Goal: Information Seeking & Learning: Learn about a topic

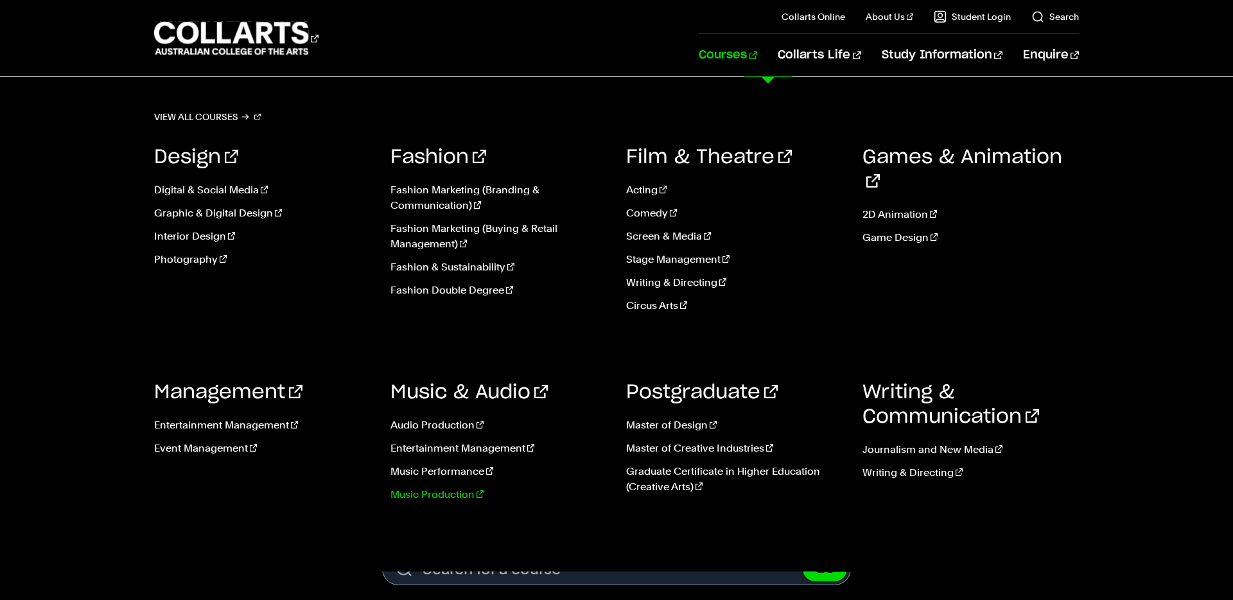
click at [453, 499] on link "Music Production" at bounding box center [499, 494] width 217 height 15
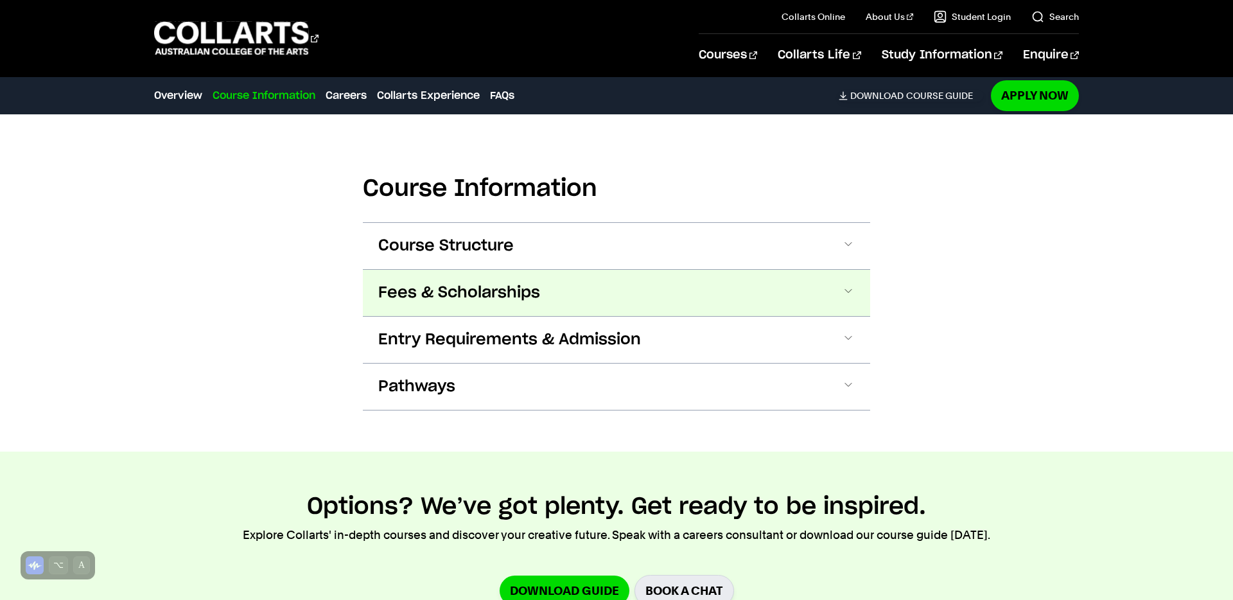
click at [565, 281] on button "Fees & Scholarships" at bounding box center [616, 293] width 507 height 46
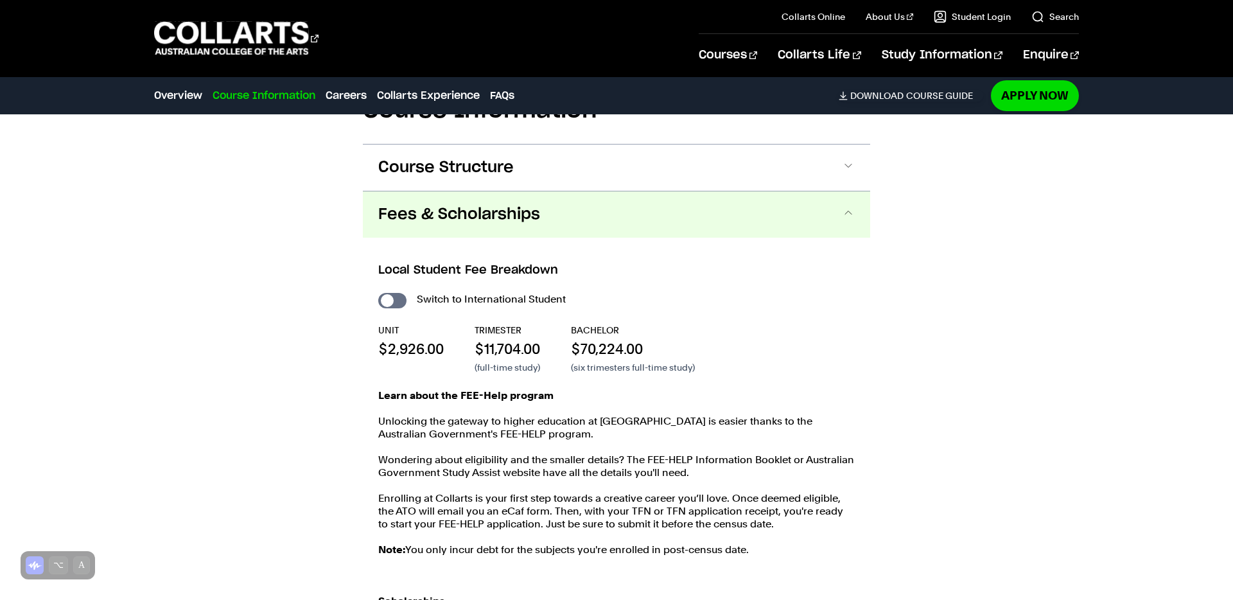
scroll to position [1608, 0]
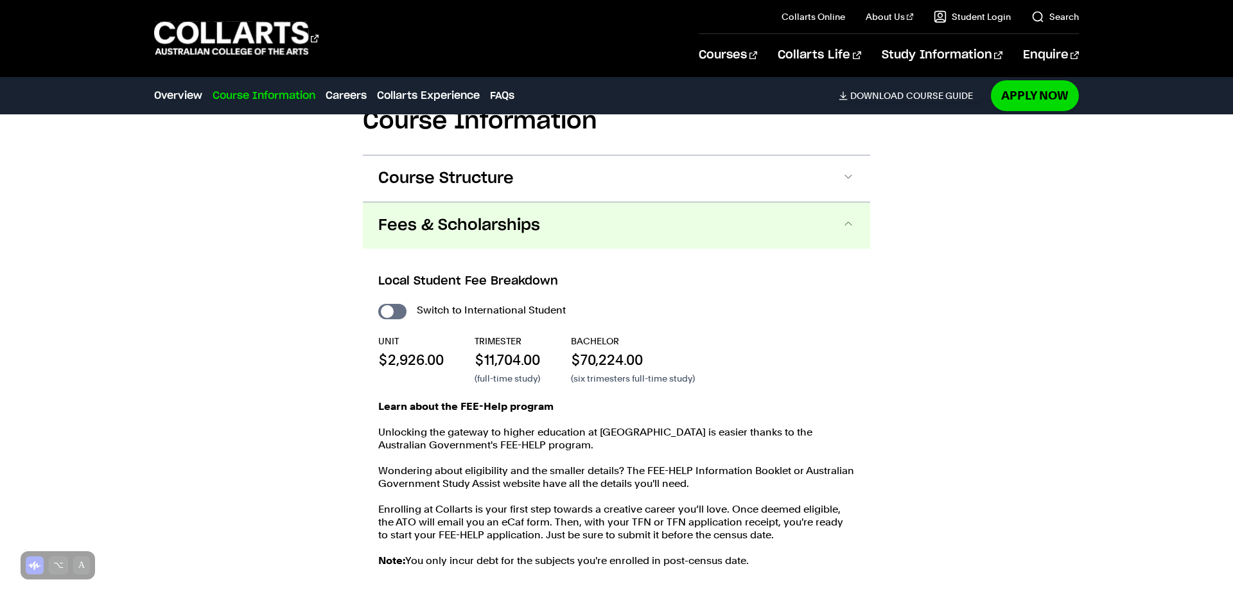
click at [531, 215] on span "Fees & Scholarships" at bounding box center [459, 225] width 162 height 21
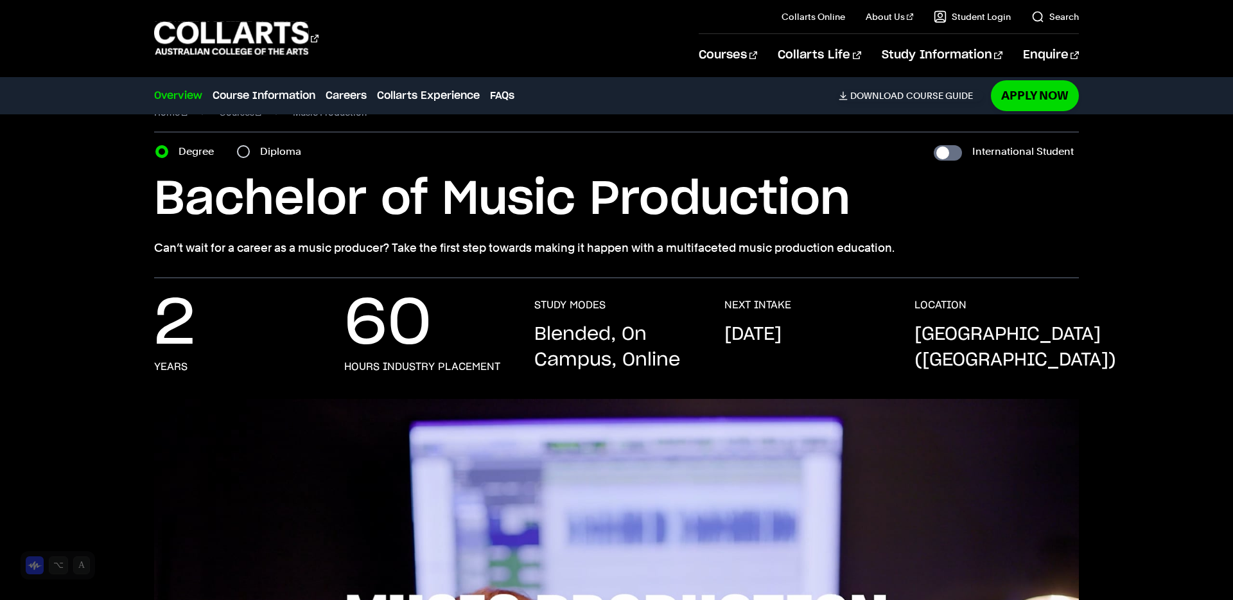
scroll to position [0, 0]
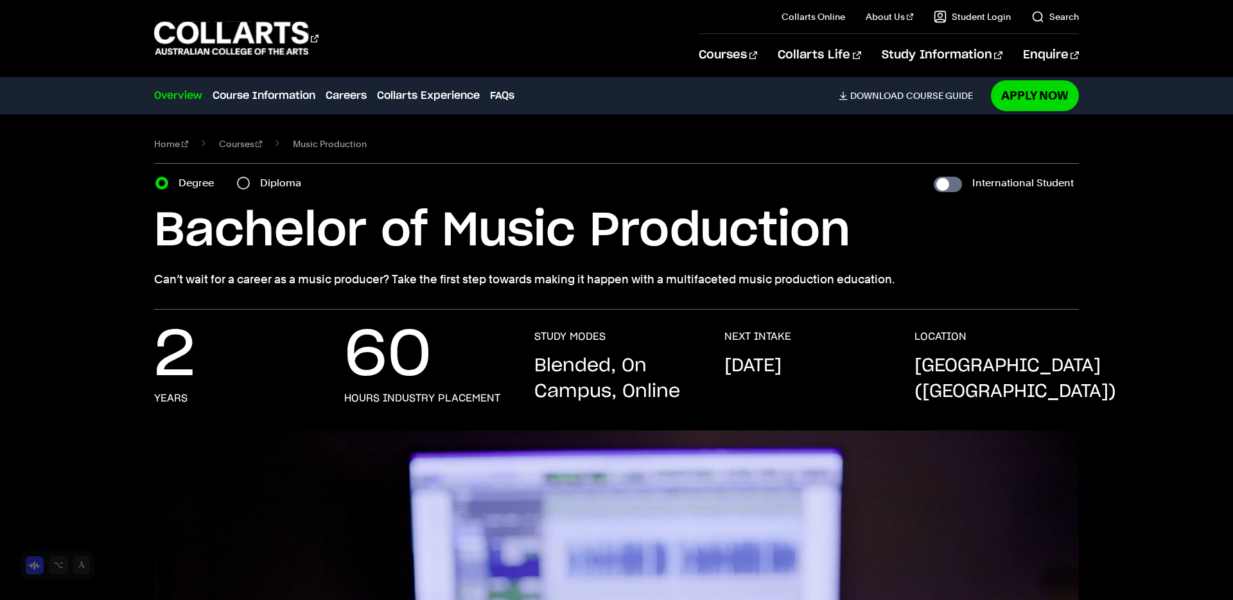
click at [238, 174] on div "Diploma" at bounding box center [273, 183] width 72 height 18
click at [242, 180] on input "Diploma" at bounding box center [243, 183] width 13 height 13
radio input "true"
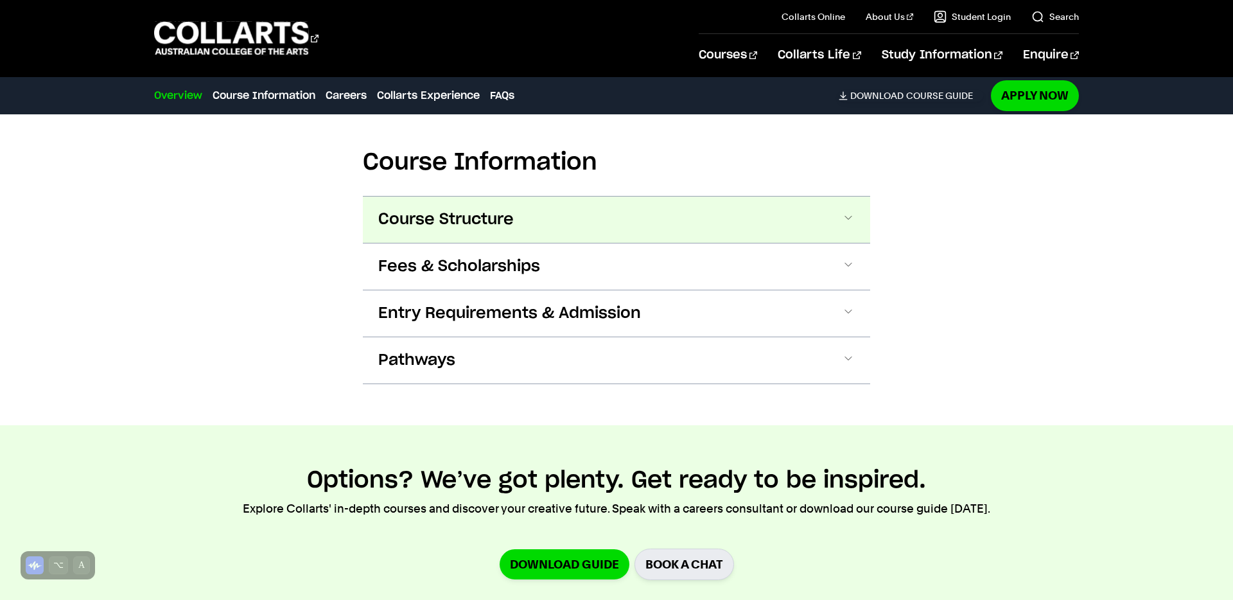
click at [537, 208] on button "Course Structure" at bounding box center [616, 220] width 507 height 46
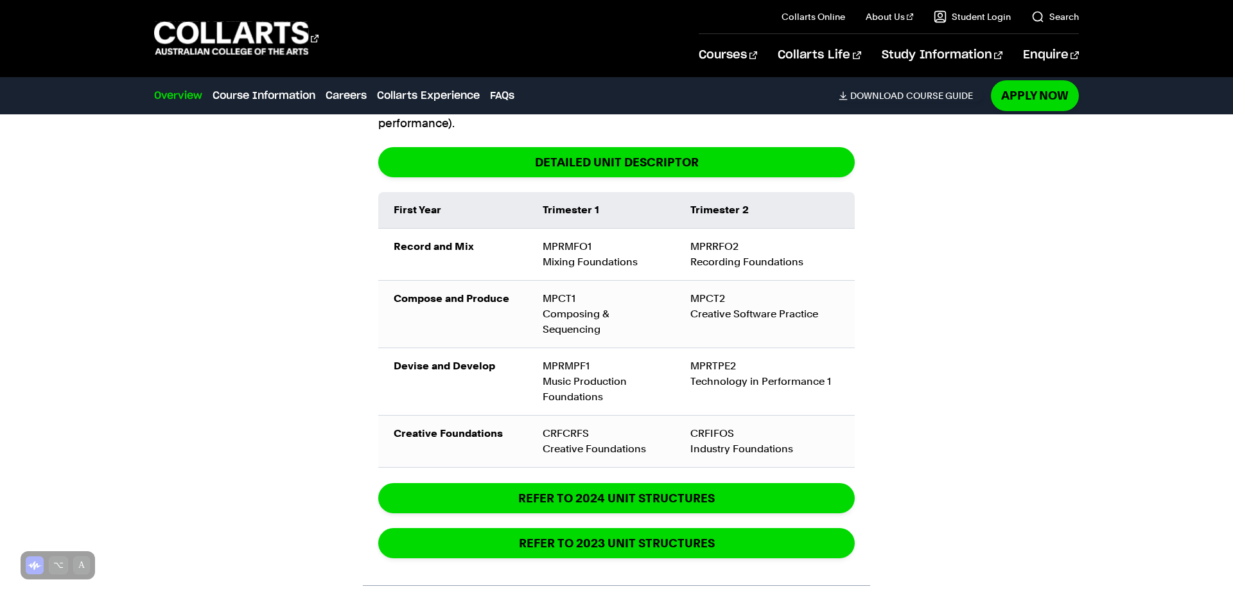
scroll to position [1784, 0]
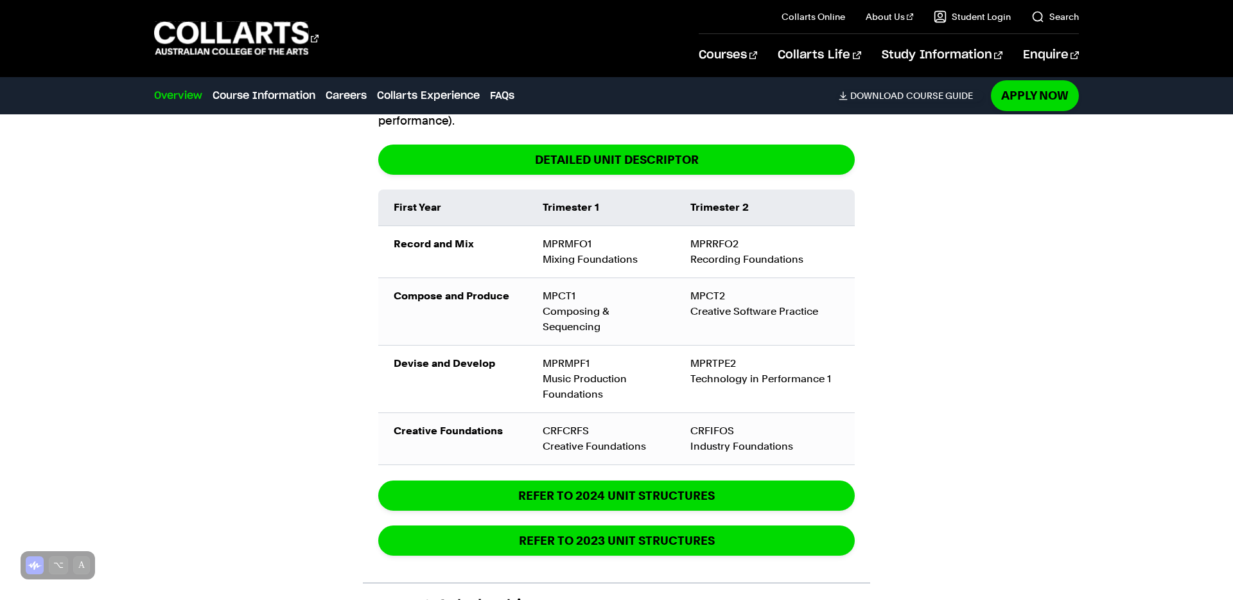
click at [269, 148] on div "Course Information Course Structure Diploma of Music Production The Diploma can…" at bounding box center [616, 318] width 1134 height 894
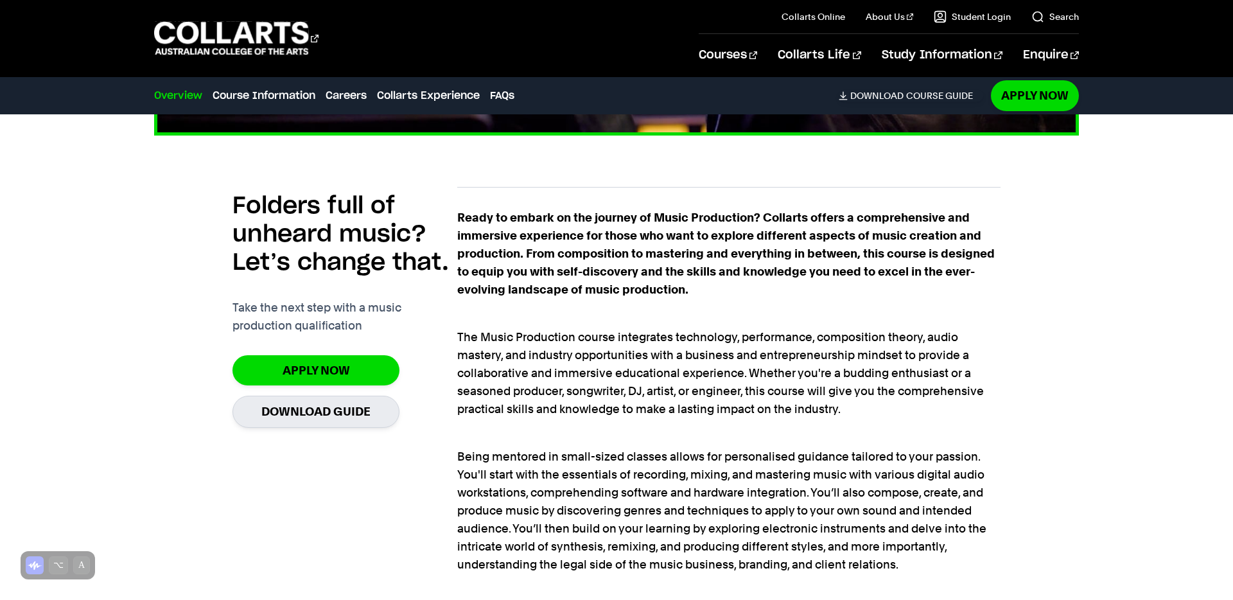
scroll to position [926, 0]
